Goal: Find specific page/section

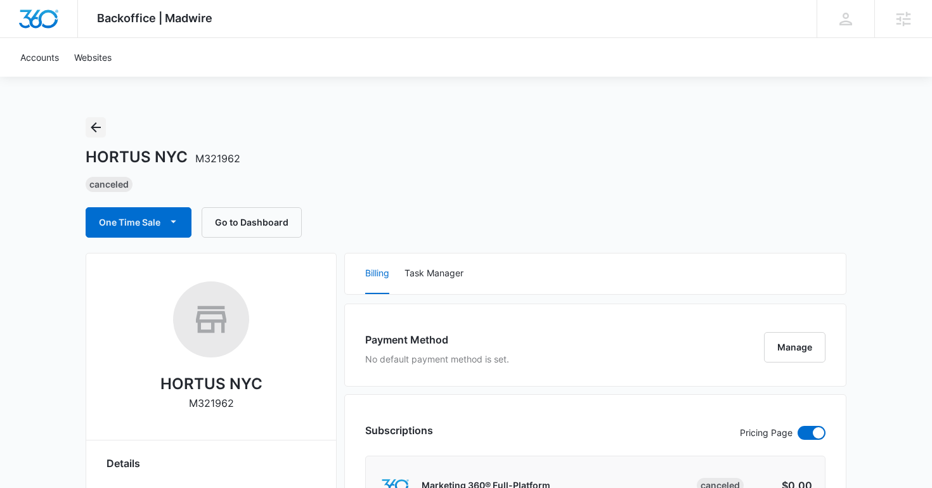
click at [91, 127] on icon "Back" at bounding box center [96, 127] width 10 height 10
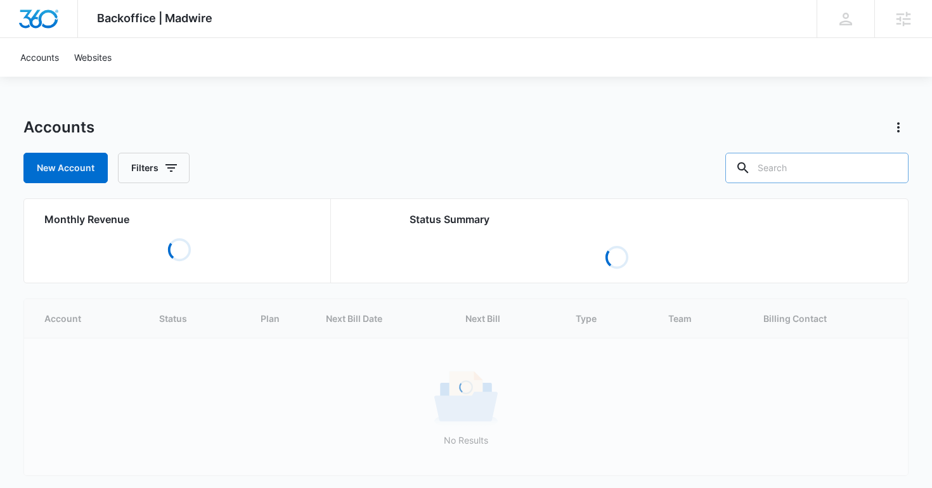
click at [820, 175] on input "text" at bounding box center [816, 168] width 183 height 30
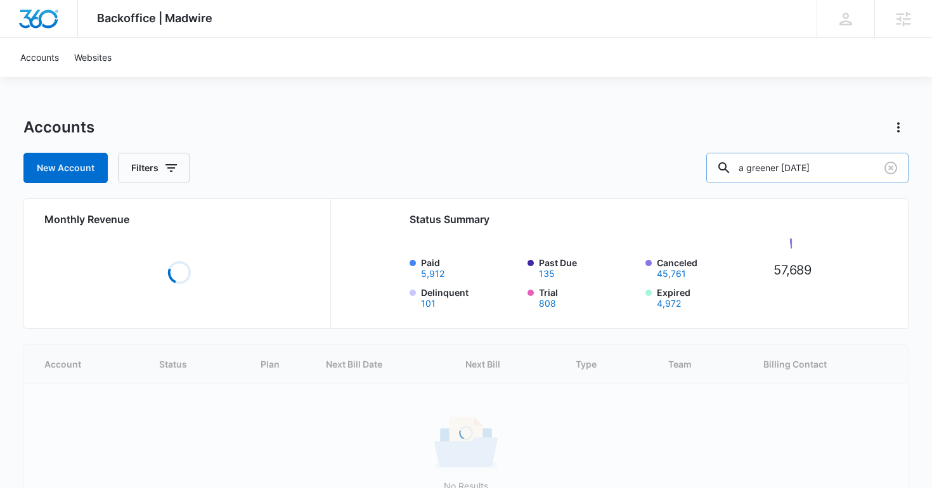
type input "a greener [DATE]"
